Goal: Information Seeking & Learning: Check status

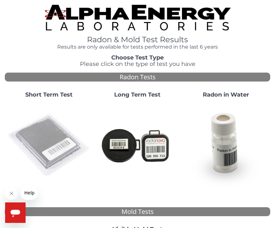
click at [50, 127] on img at bounding box center [48, 144] width 83 height 83
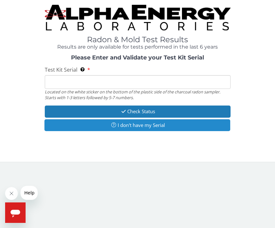
click at [150, 127] on button "I don't have my Serial" at bounding box center [137, 125] width 186 height 12
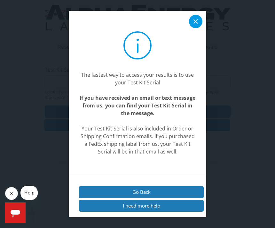
click at [195, 24] on icon at bounding box center [195, 21] width 4 height 4
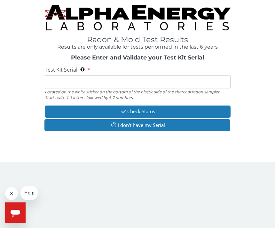
click at [15, 195] on button "Close message from company" at bounding box center [11, 193] width 13 height 13
click at [59, 81] on input "Test Kit Serial Located on the white sticker on the bottom of the plastic side …" at bounding box center [138, 82] width 186 height 14
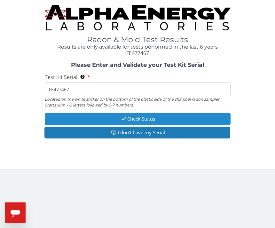
type input "FE477467"
click at [103, 119] on button "Check Status" at bounding box center [138, 119] width 186 height 12
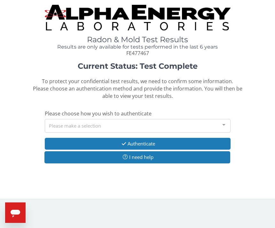
click at [174, 122] on div "Please make a selection" at bounding box center [138, 126] width 186 height 14
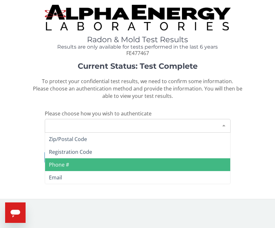
click at [66, 163] on span "Phone #" at bounding box center [59, 164] width 20 height 7
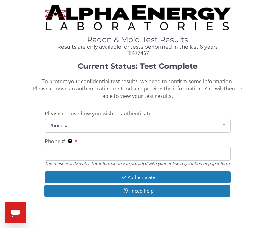
click at [65, 122] on span "Phone #" at bounding box center [133, 125] width 170 height 7
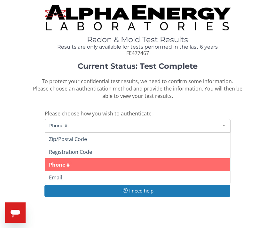
click at [70, 124] on span "Phone #" at bounding box center [133, 125] width 170 height 7
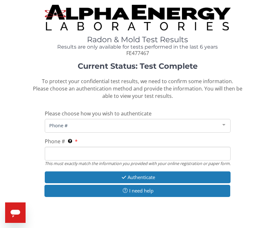
click at [86, 122] on span "Phone #" at bounding box center [133, 125] width 170 height 7
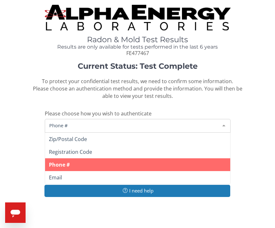
click at [85, 123] on span "Phone #" at bounding box center [133, 125] width 170 height 7
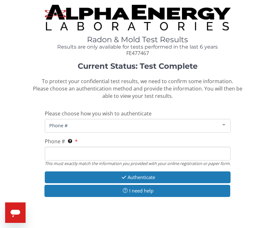
click at [223, 124] on div at bounding box center [223, 125] width 13 height 12
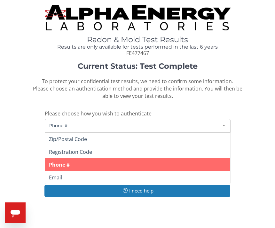
click at [94, 163] on span "Phone #" at bounding box center [137, 164] width 185 height 13
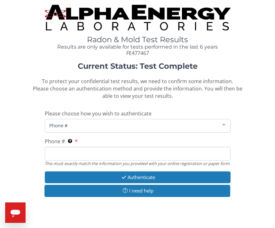
click at [127, 125] on span "Phone #" at bounding box center [133, 125] width 170 height 7
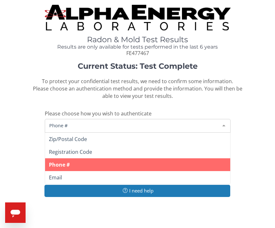
click at [61, 135] on span "Zip/Postal Code" at bounding box center [68, 138] width 38 height 7
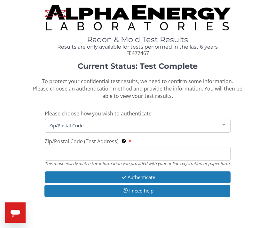
click at [87, 122] on span "Zip/Postal Code" at bounding box center [133, 125] width 170 height 7
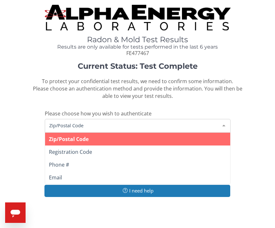
click at [86, 137] on span "Zip/Postal Code" at bounding box center [69, 138] width 40 height 7
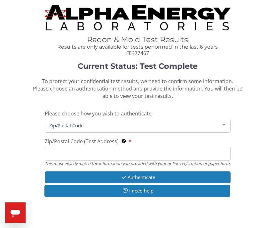
click at [64, 123] on span "Zip/Postal Code" at bounding box center [133, 125] width 170 height 7
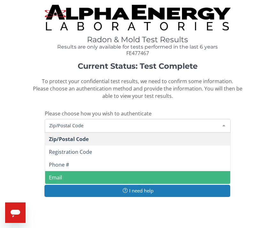
click at [57, 177] on span "Email" at bounding box center [55, 177] width 13 height 7
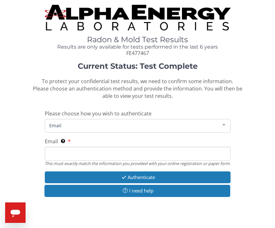
click at [72, 123] on span "Email" at bounding box center [133, 125] width 170 height 7
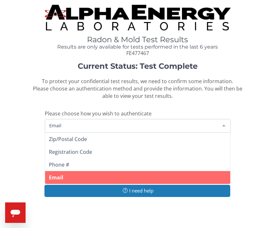
click at [57, 163] on span "Phone #" at bounding box center [59, 164] width 20 height 7
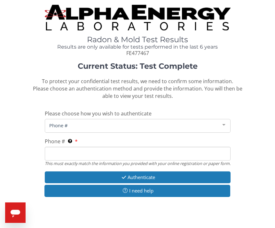
click at [53, 125] on span "Phone #" at bounding box center [133, 125] width 170 height 7
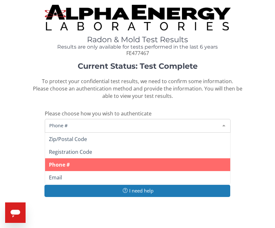
click at [51, 124] on span "Phone #" at bounding box center [133, 125] width 170 height 7
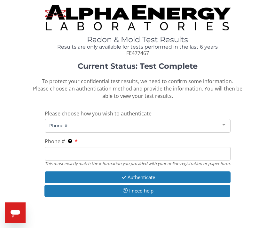
click at [48, 155] on input "Phone # This must exactly match the information you provided with your online r…" at bounding box center [138, 154] width 186 height 14
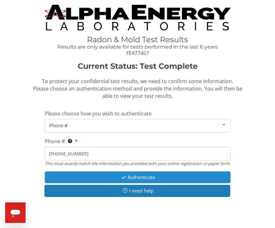
type input "[PHONE_NUMBER]"
click at [140, 180] on button "Authenticate" at bounding box center [138, 177] width 186 height 12
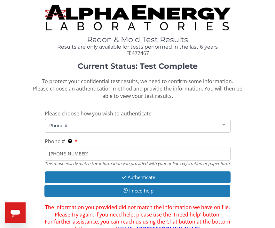
click at [223, 123] on div at bounding box center [223, 125] width 13 height 12
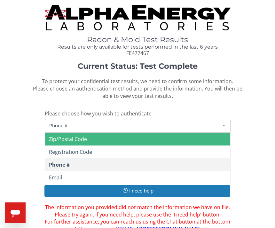
click at [82, 138] on span "Zip/Postal Code" at bounding box center [68, 138] width 38 height 7
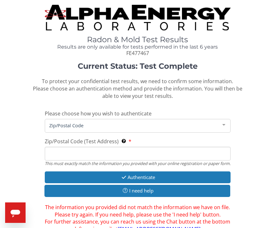
click at [51, 150] on input "Zip/Postal Code (Test Address) This must exactly match the information you prov…" at bounding box center [138, 154] width 186 height 14
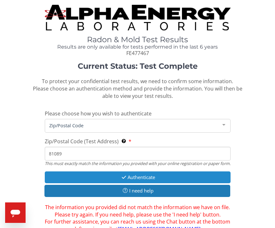
type input "81089"
click at [149, 179] on button "Authenticate" at bounding box center [138, 177] width 186 height 12
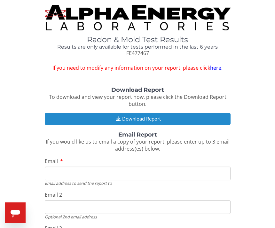
click at [98, 117] on button "Download Report" at bounding box center [138, 119] width 186 height 12
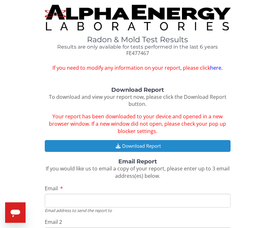
scroll to position [8, 0]
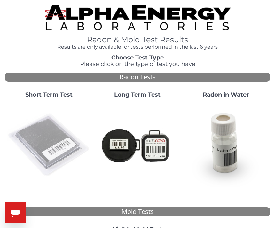
click at [47, 134] on img at bounding box center [48, 144] width 83 height 83
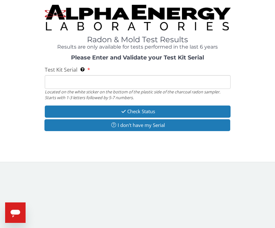
click at [67, 82] on input "Test Kit Serial Located on the white sticker on the bottom of the plastic side …" at bounding box center [138, 82] width 186 height 14
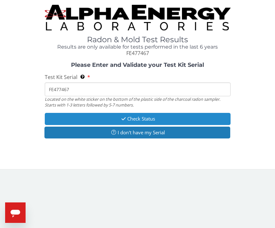
type input "FE477467"
click at [109, 114] on button "Check Status" at bounding box center [138, 119] width 186 height 12
